Goal: Transaction & Acquisition: Purchase product/service

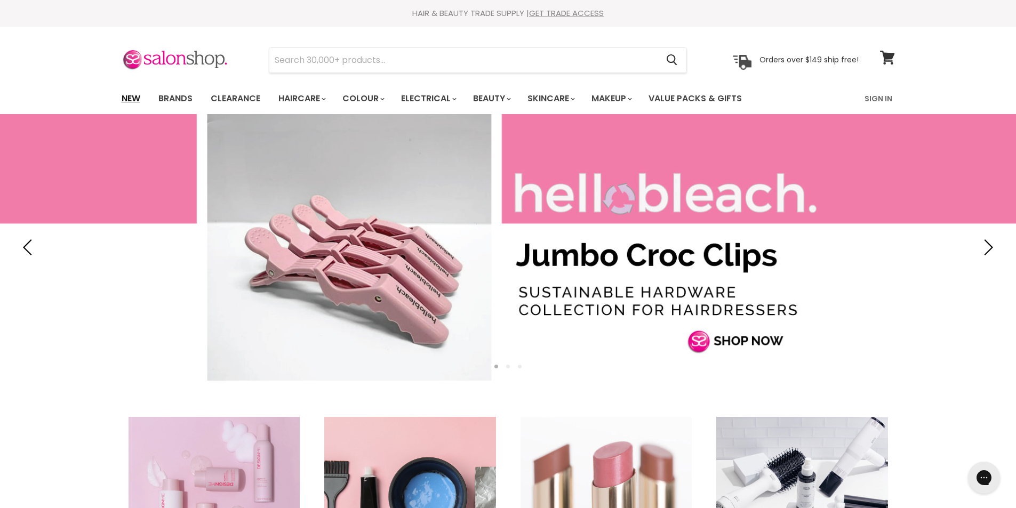
click at [132, 100] on link "New" at bounding box center [131, 98] width 35 height 22
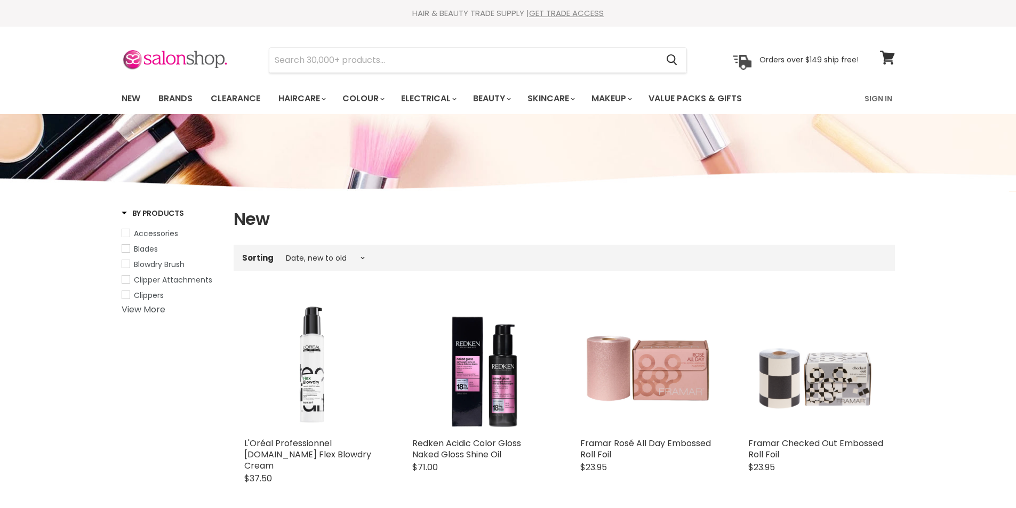
select select "created-descending"
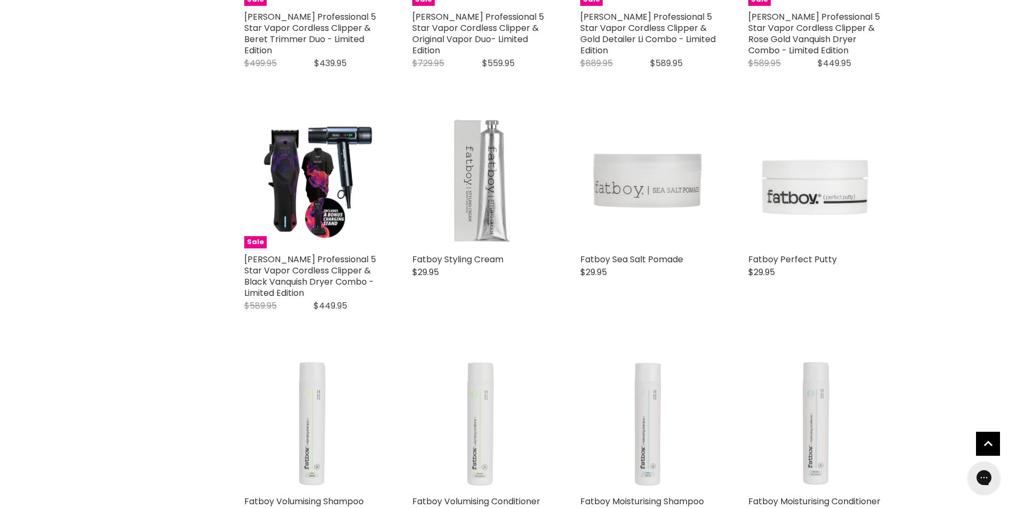
scroll to position [1173, 0]
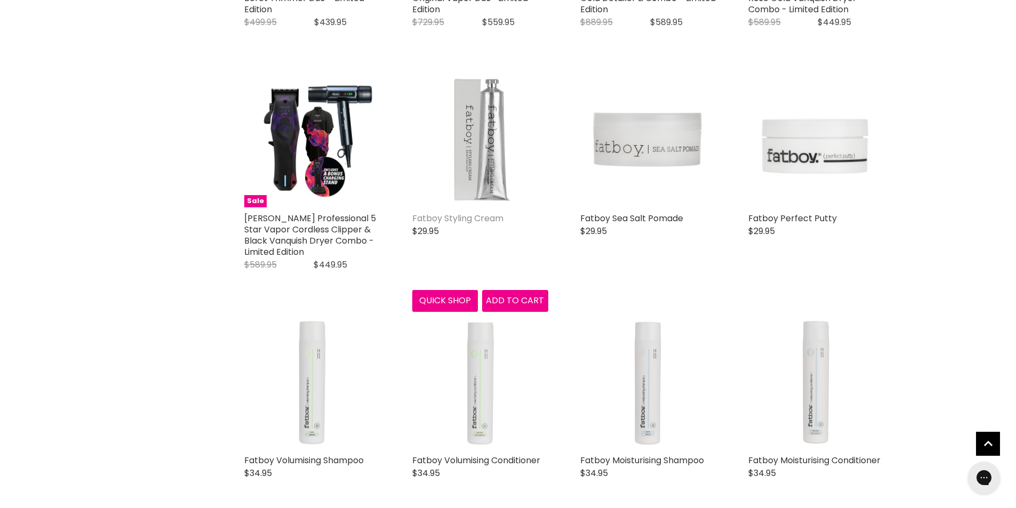
click at [463, 212] on link "Fatboy Styling Cream" at bounding box center [457, 218] width 91 height 12
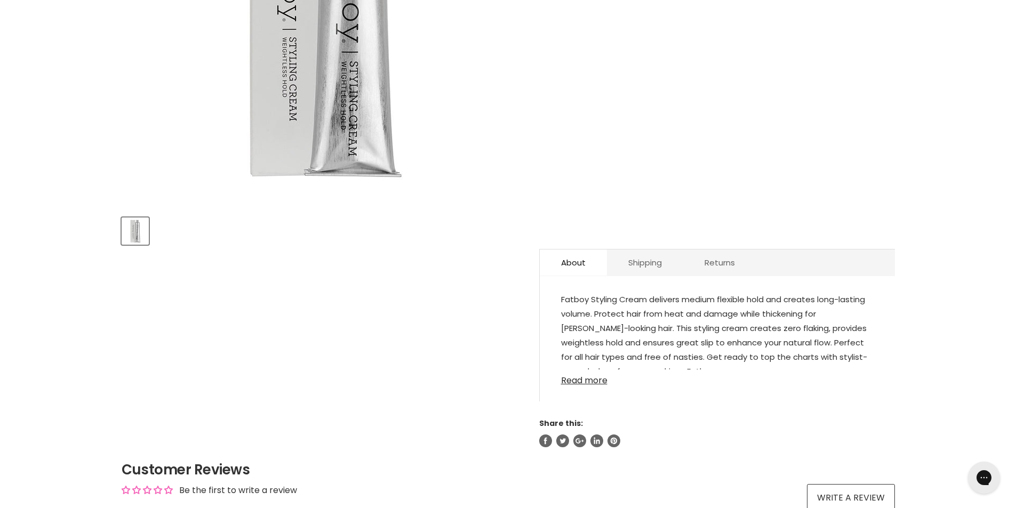
click at [588, 381] on link "Read more" at bounding box center [717, 377] width 312 height 16
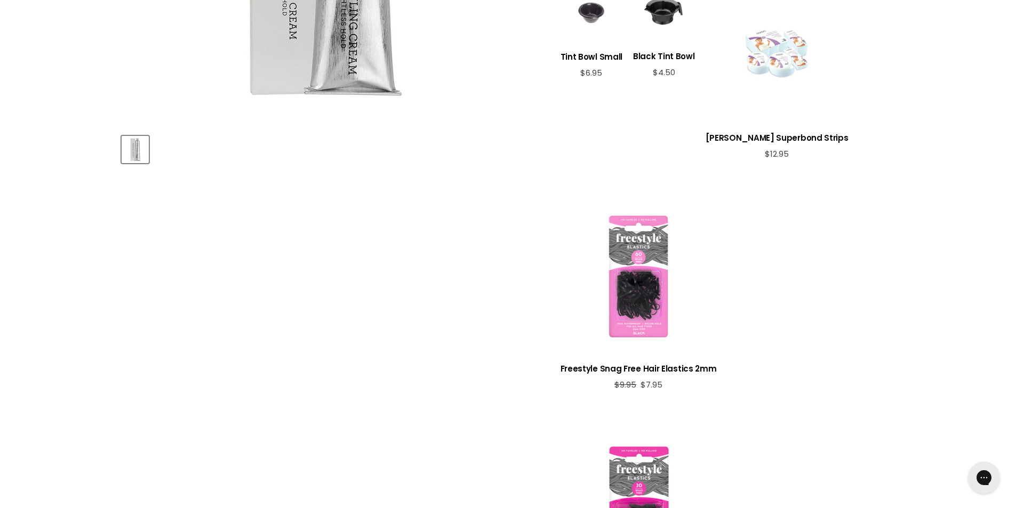
scroll to position [427, 0]
